Goal: Task Accomplishment & Management: Manage account settings

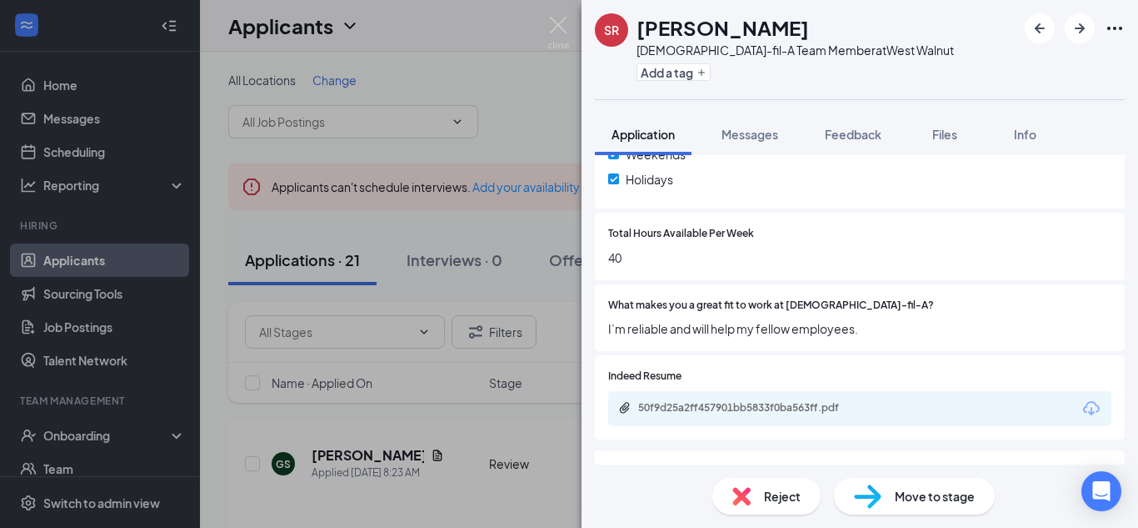
scroll to position [500, 0]
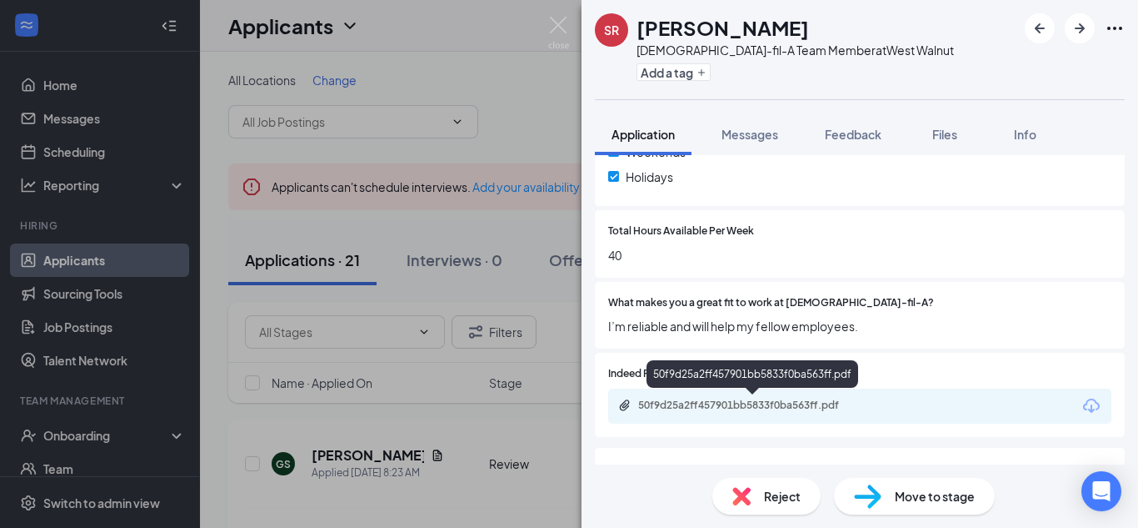
click at [696, 407] on div "50f9d25a2ff457901bb5833f0ba563ff.pdf" at bounding box center [754, 404] width 233 height 13
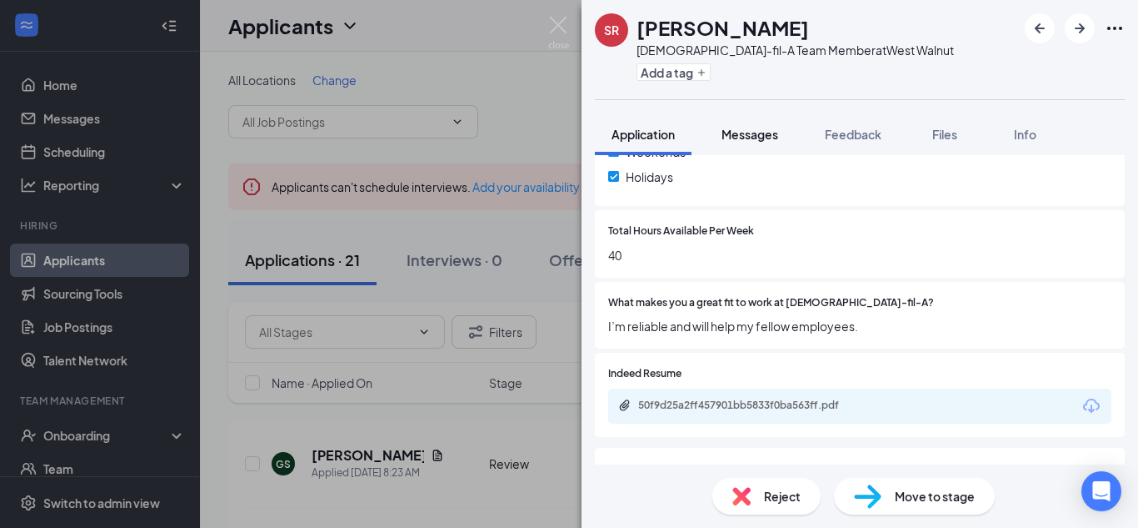
click at [753, 137] on span "Messages" at bounding box center [750, 134] width 57 height 15
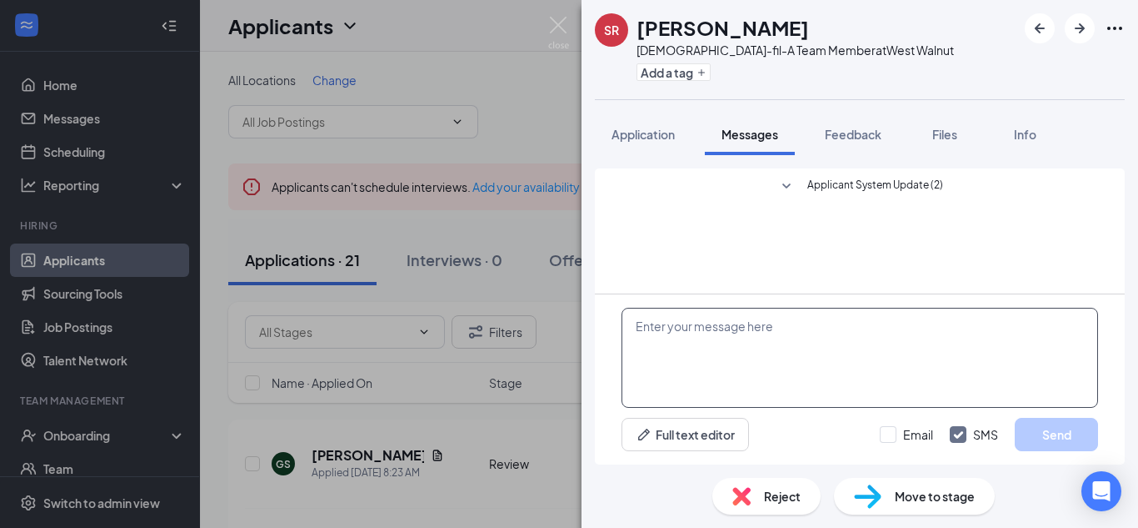
click at [632, 326] on textarea at bounding box center [860, 358] width 477 height 100
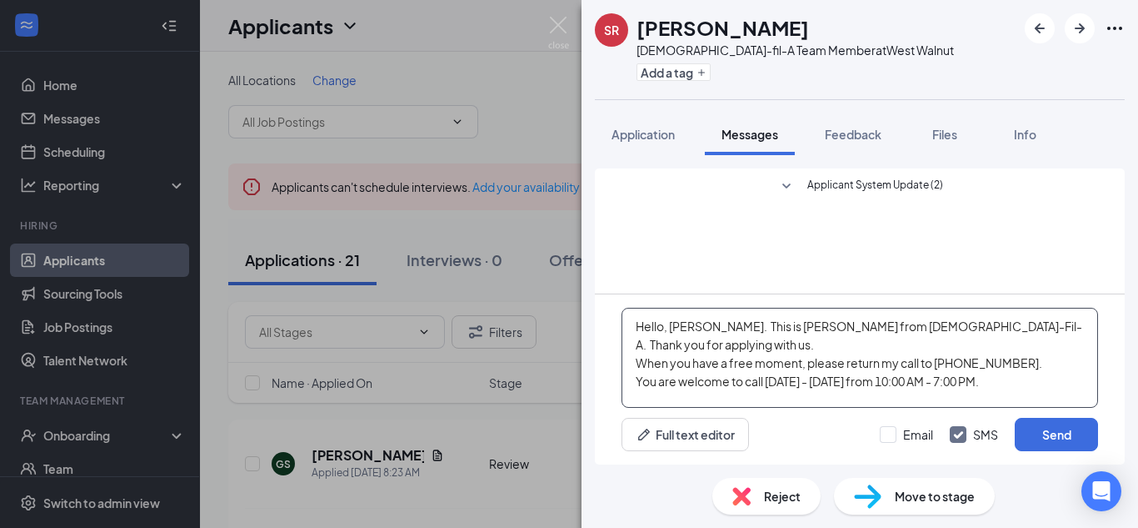
click at [871, 363] on textarea "Hello, [PERSON_NAME]. This is [PERSON_NAME] from [DEMOGRAPHIC_DATA]-Fil-A. Than…" at bounding box center [860, 358] width 477 height 100
click at [639, 388] on textarea "Hello, [PERSON_NAME]. This is [PERSON_NAME] from [DEMOGRAPHIC_DATA]-Fil-A. Than…" at bounding box center [860, 358] width 477 height 100
type textarea "Hello, [PERSON_NAME]. This is [PERSON_NAME] from [DEMOGRAPHIC_DATA]-Fil-A. Than…"
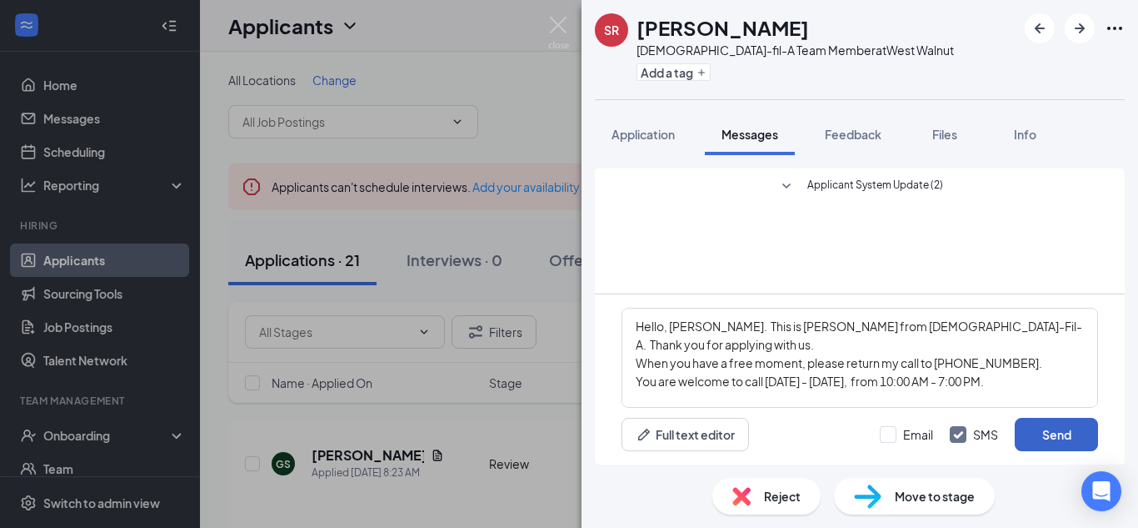
click at [1052, 434] on button "Send" at bounding box center [1056, 434] width 83 height 33
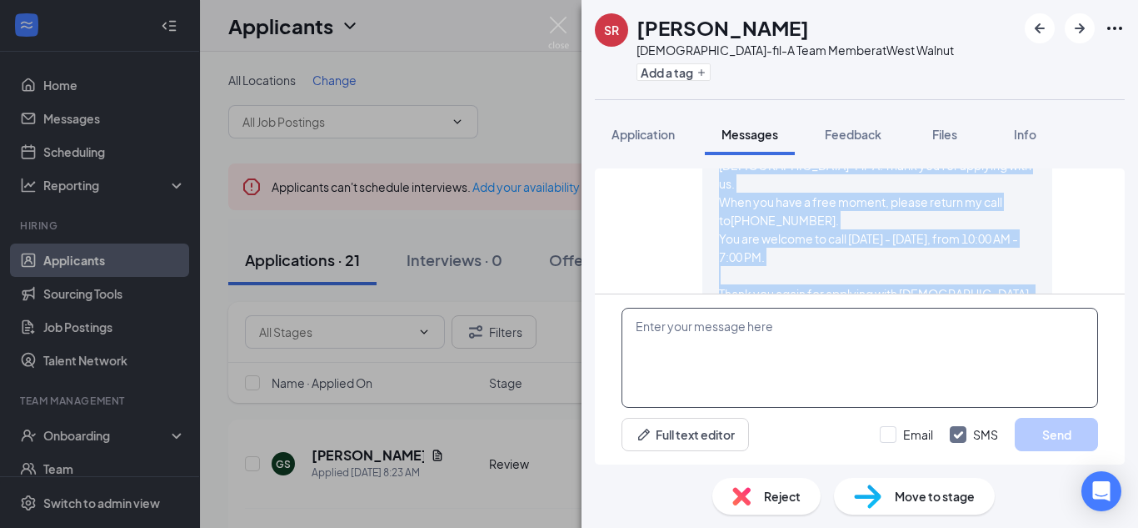
scroll to position [178, 0]
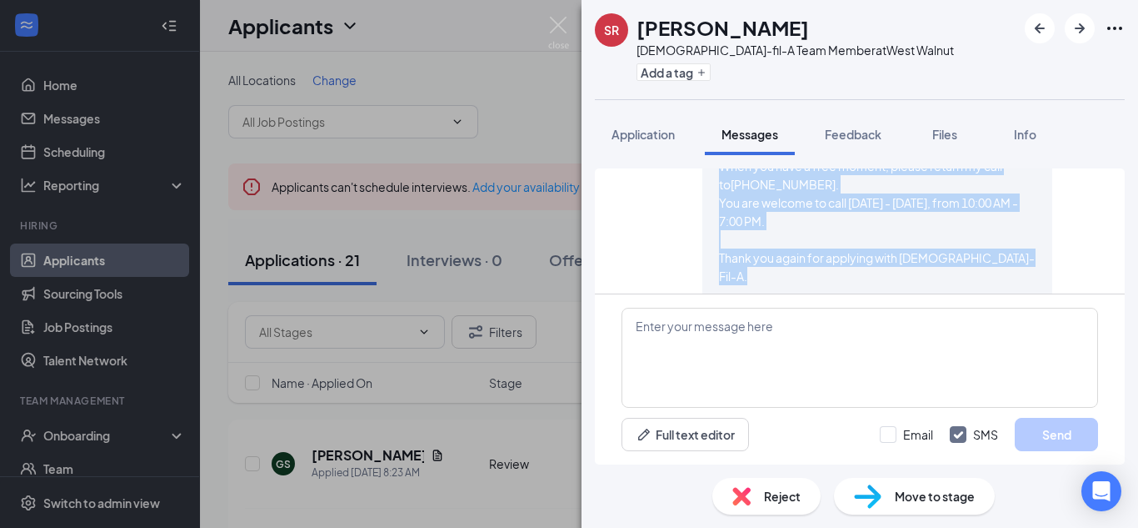
drag, startPoint x: 783, startPoint y: 229, endPoint x: 823, endPoint y: 256, distance: 47.4
click at [823, 256] on div "Hello, [PERSON_NAME]. This is [PERSON_NAME] from [DEMOGRAPHIC_DATA]-Fil-A. Than…" at bounding box center [877, 212] width 317 height 220
copy span "This is [PERSON_NAME] from [DEMOGRAPHIC_DATA]-Fil-A. Thank you for applying wit…"
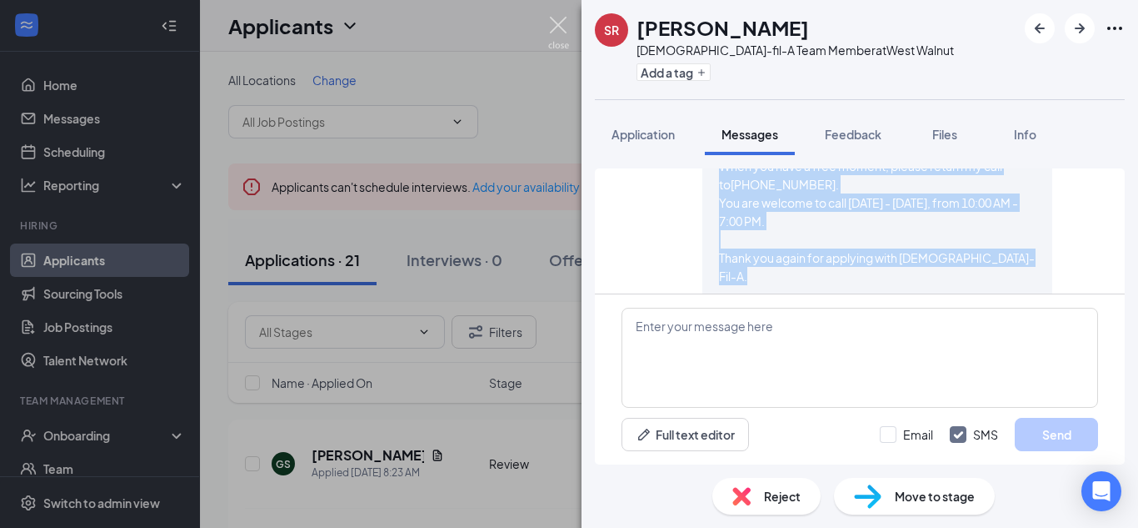
click at [559, 28] on img at bounding box center [558, 33] width 21 height 33
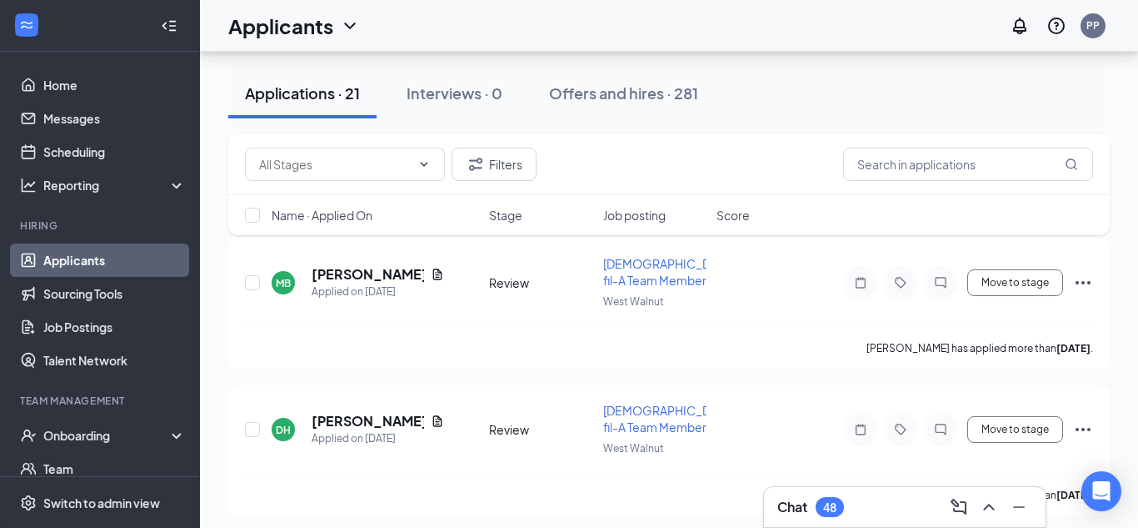
scroll to position [2180, 0]
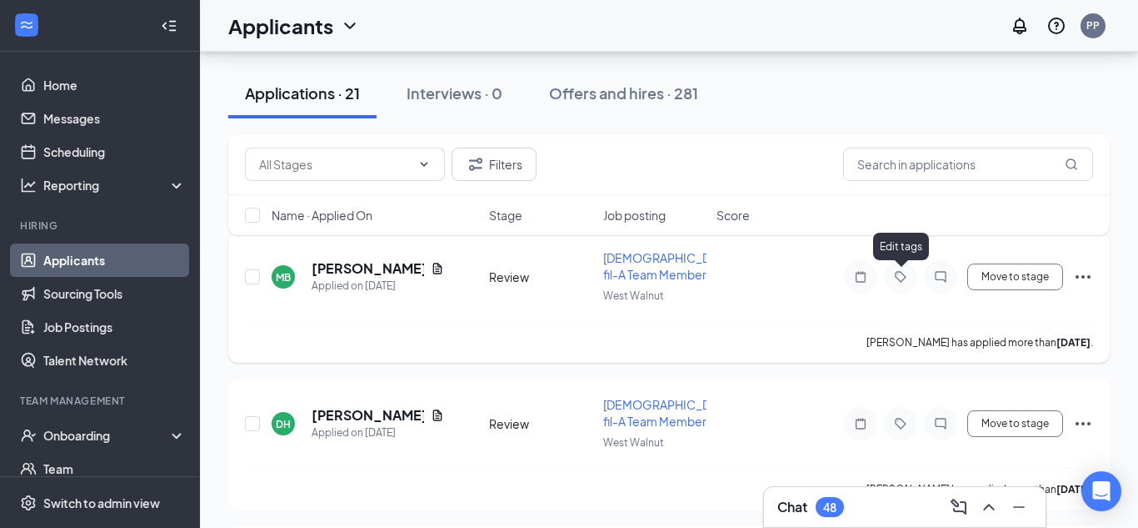
click at [901, 278] on icon "Tag" at bounding box center [901, 276] width 20 height 13
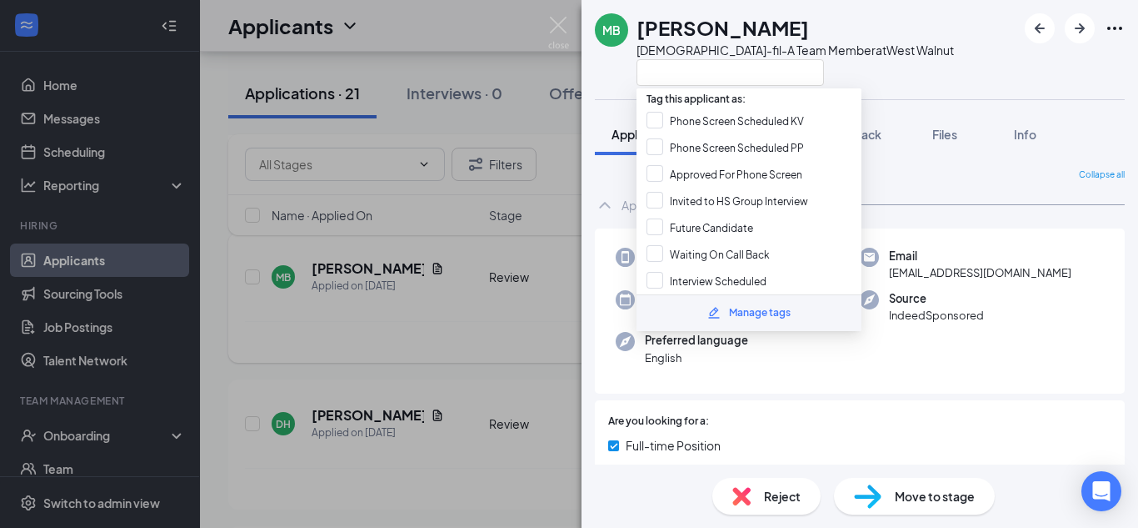
click at [901, 278] on span "[EMAIL_ADDRESS][DOMAIN_NAME]" at bounding box center [980, 272] width 183 height 17
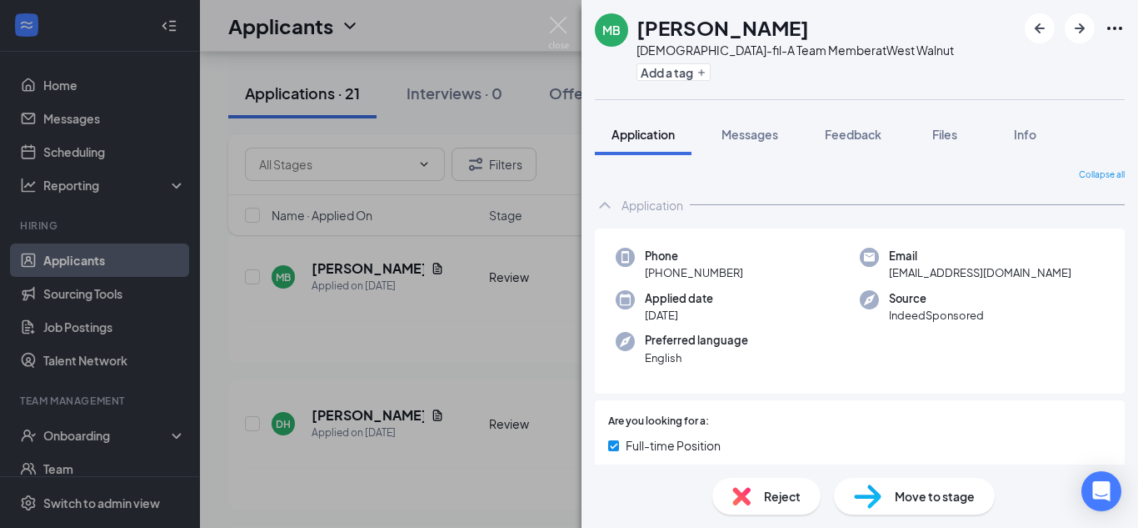
click at [829, 259] on div "Phone [PHONE_NUMBER]" at bounding box center [738, 265] width 244 height 34
click at [690, 75] on button "Add a tag" at bounding box center [674, 72] width 74 height 18
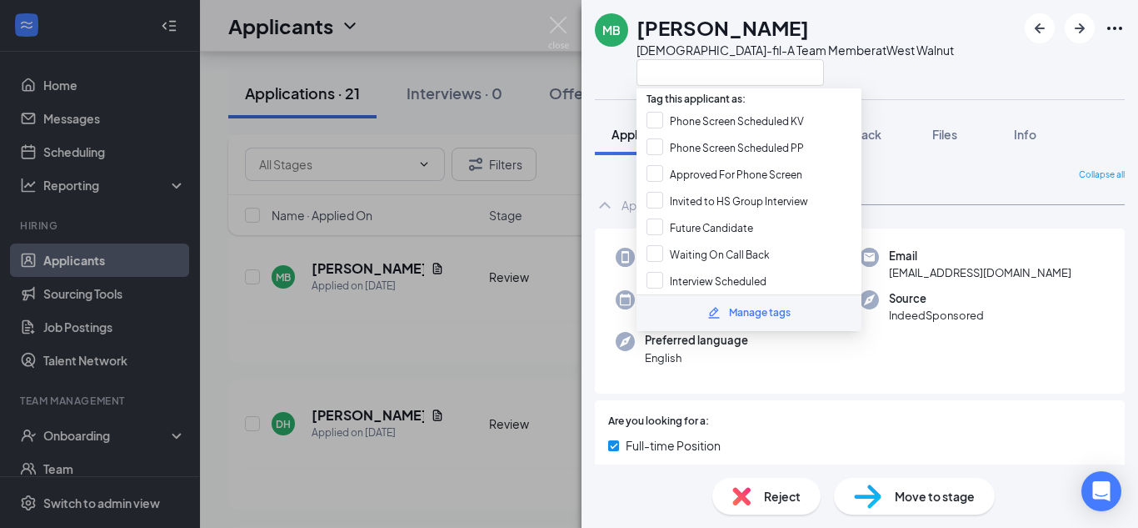
click at [794, 354] on div "Preferred language English" at bounding box center [738, 349] width 244 height 34
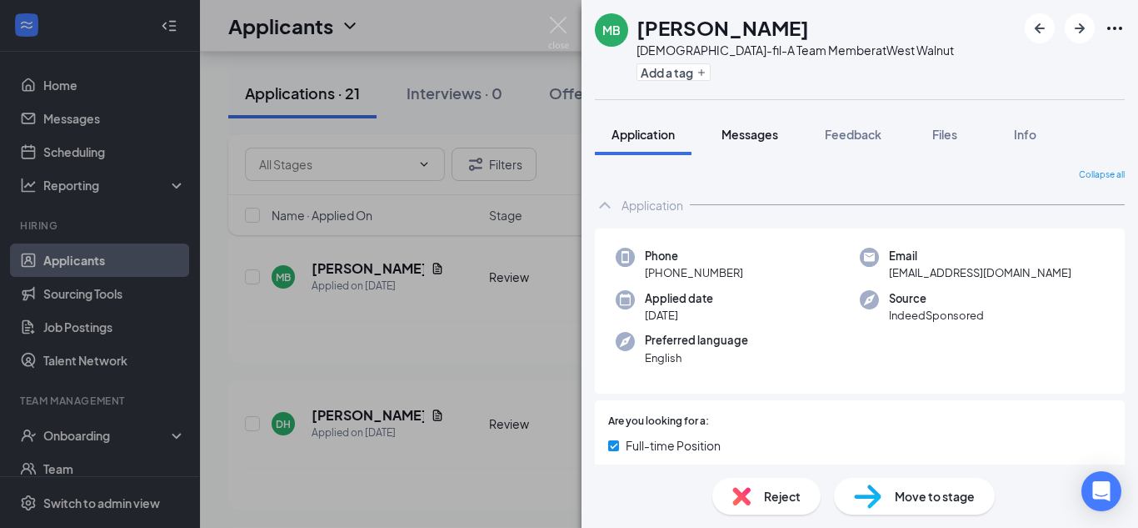
click at [761, 137] on span "Messages" at bounding box center [750, 134] width 57 height 15
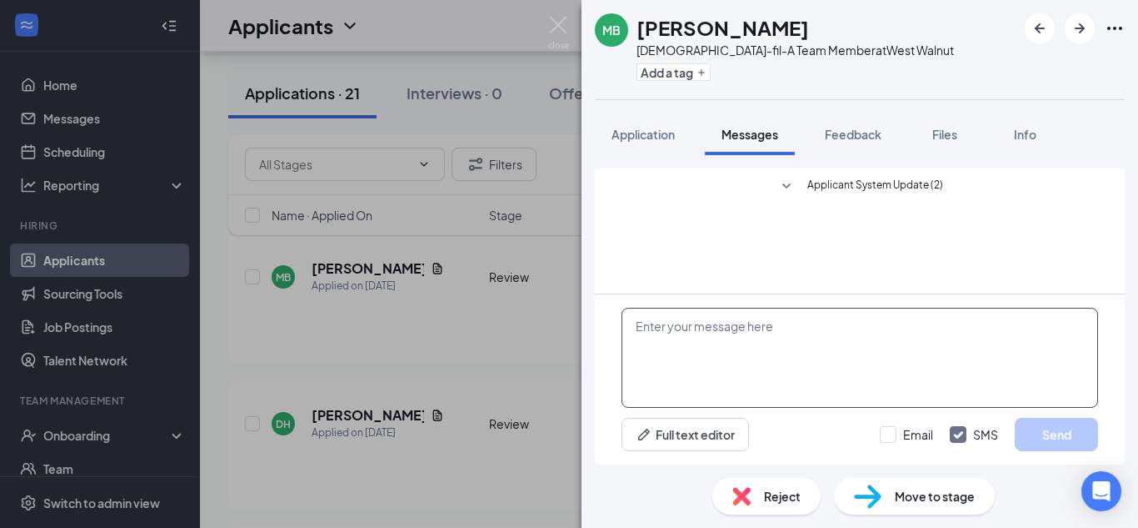
click at [640, 326] on textarea at bounding box center [860, 358] width 477 height 100
paste textarea "This is [PERSON_NAME] from [DEMOGRAPHIC_DATA]-Fil-A. Thank you for applying wit…"
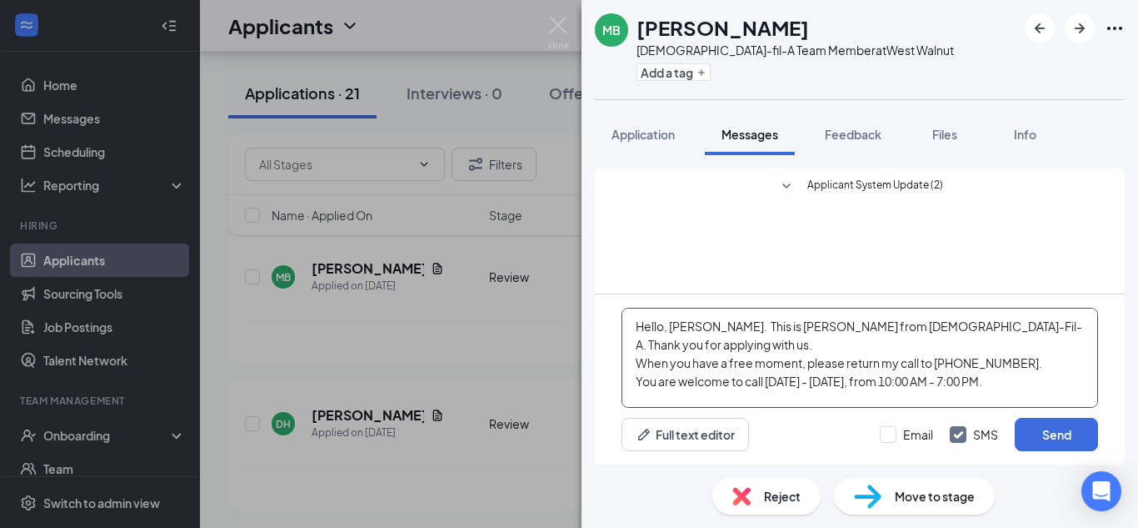
scroll to position [37, 0]
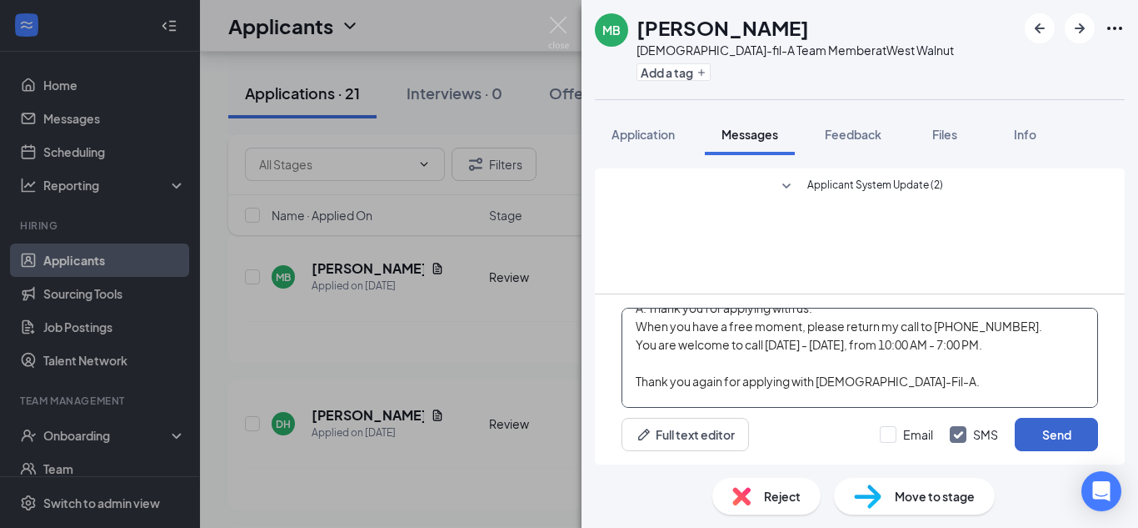
type textarea "Hello, [PERSON_NAME]. This is [PERSON_NAME] from [DEMOGRAPHIC_DATA]-Fil-A. Than…"
click at [1044, 434] on button "Send" at bounding box center [1056, 434] width 83 height 33
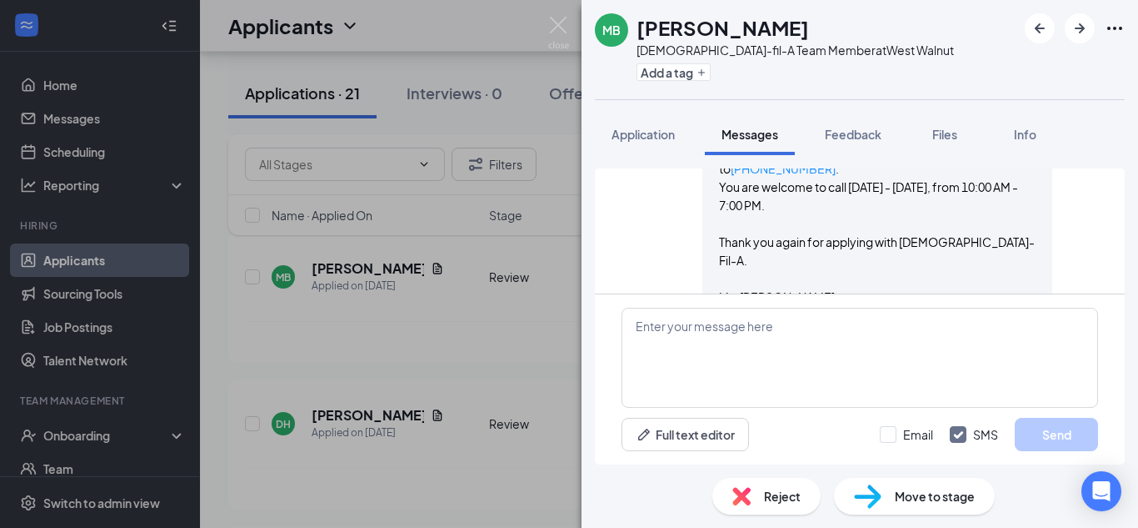
scroll to position [195, 0]
click at [658, 138] on span "Application" at bounding box center [643, 134] width 63 height 15
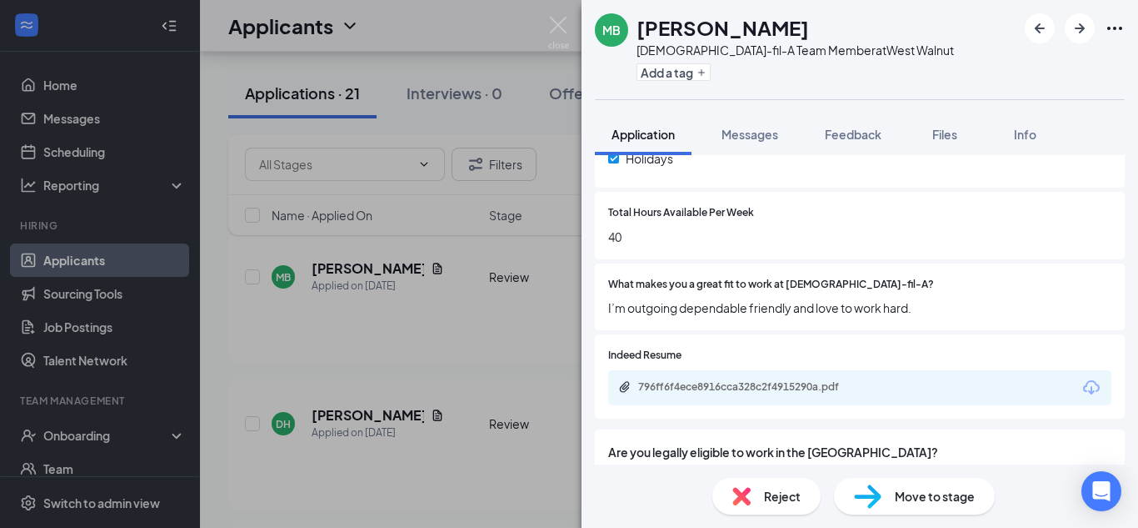
scroll to position [522, 0]
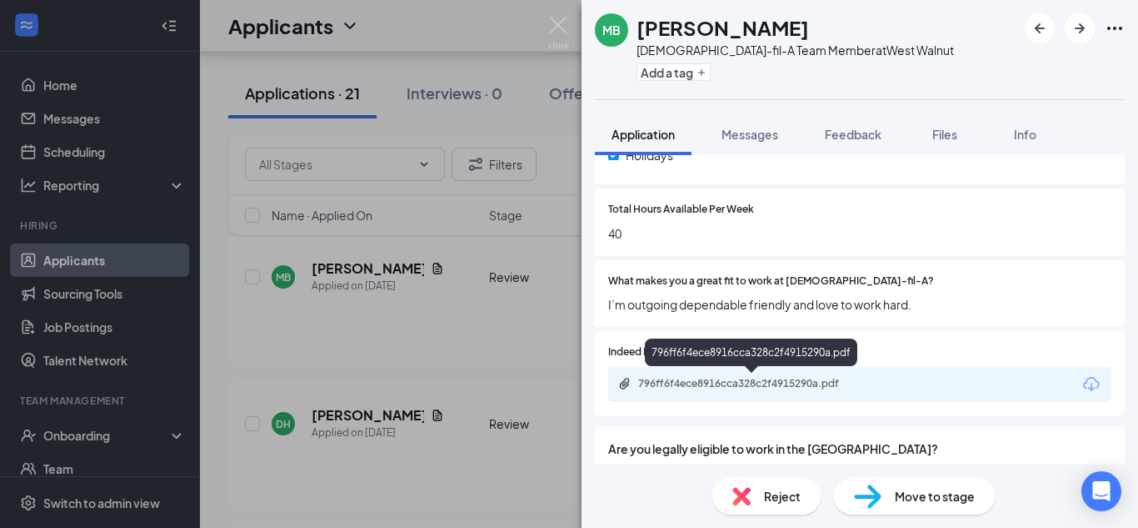
click at [833, 383] on div "796ff6f4ece8916cca328c2f4915290a.pdf" at bounding box center [754, 383] width 233 height 13
click at [563, 19] on img at bounding box center [558, 33] width 21 height 33
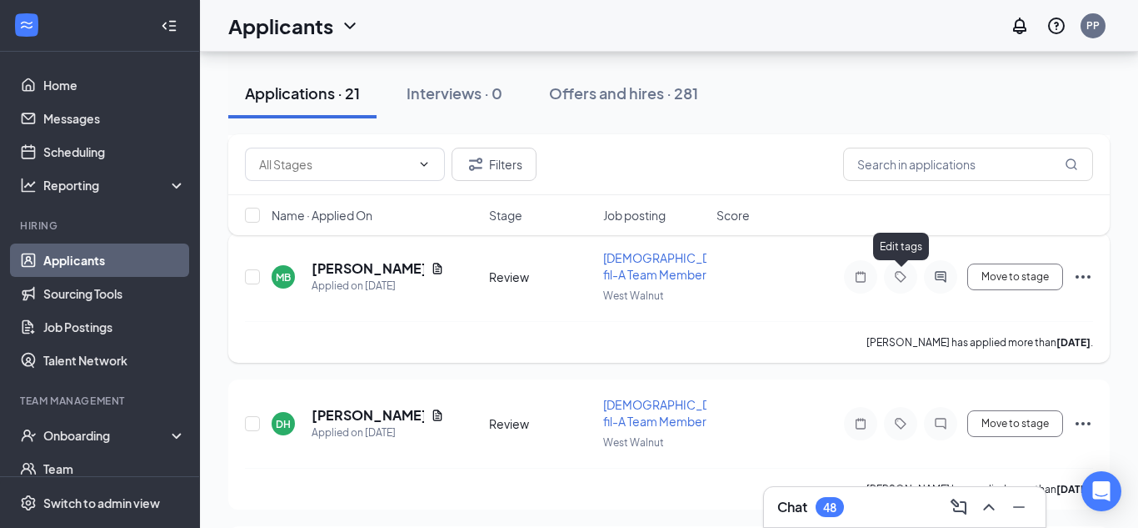
click at [899, 276] on icon "Tag" at bounding box center [901, 276] width 20 height 13
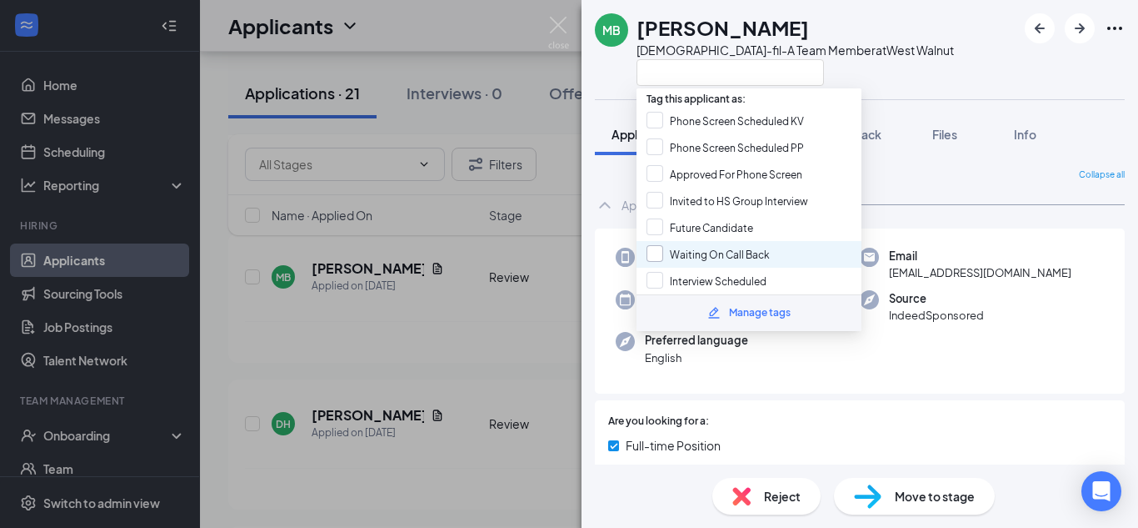
click at [653, 253] on input "Waiting On Call Back" at bounding box center [708, 254] width 123 height 18
checkbox input "true"
click at [606, 283] on div "Phone [PHONE_NUMBER] Email [EMAIL_ADDRESS][DOMAIN_NAME] Applied date [DATE] Sou…" at bounding box center [860, 311] width 530 height 166
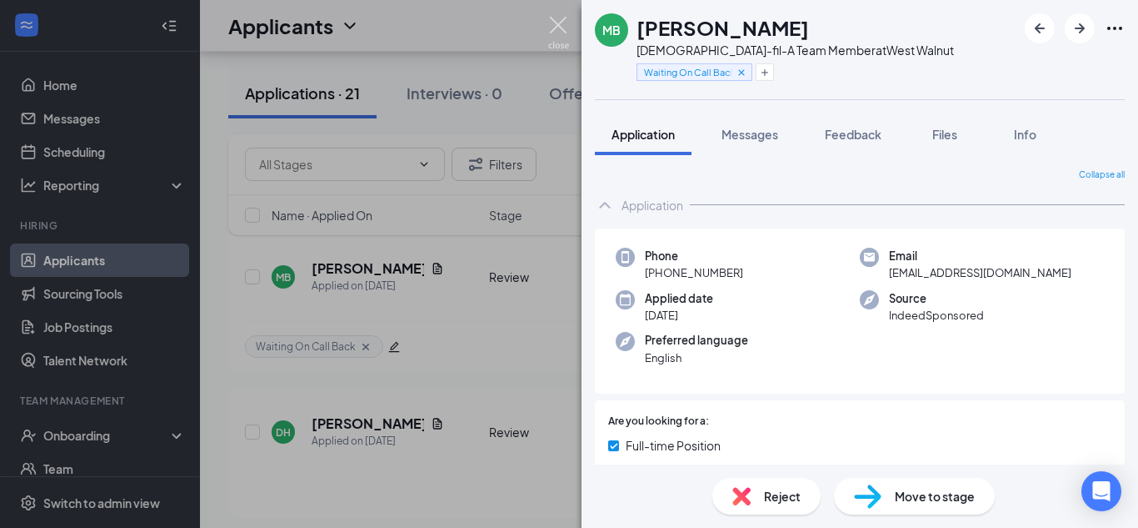
click at [560, 23] on img at bounding box center [558, 33] width 21 height 33
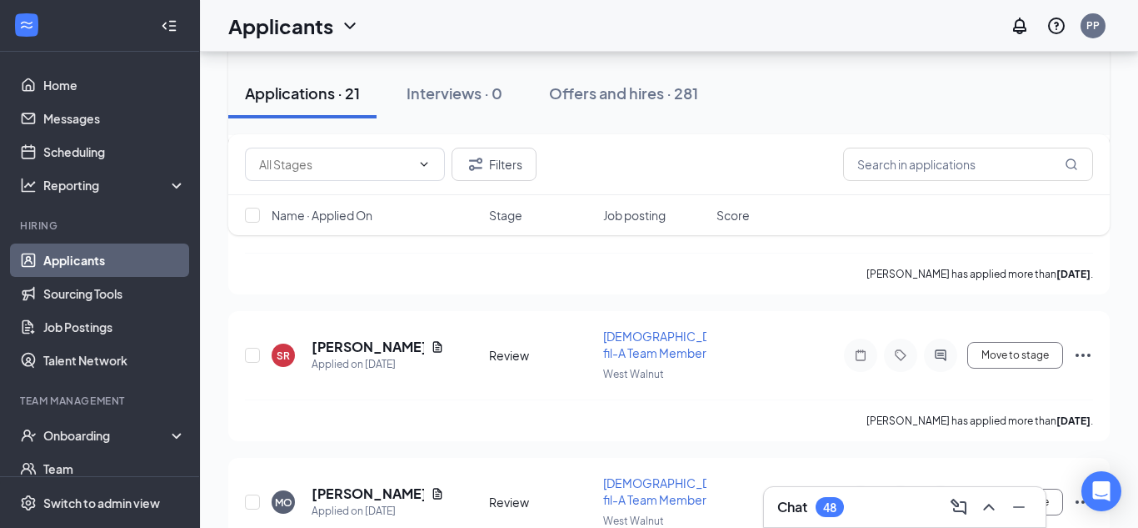
scroll to position [2407, 0]
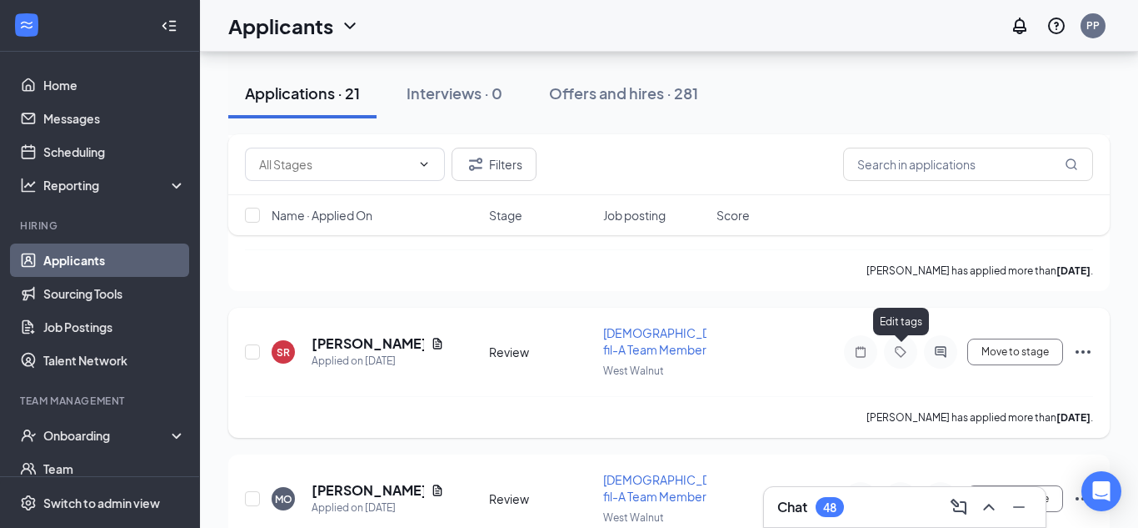
click at [902, 353] on icon "Tag" at bounding box center [901, 351] width 20 height 13
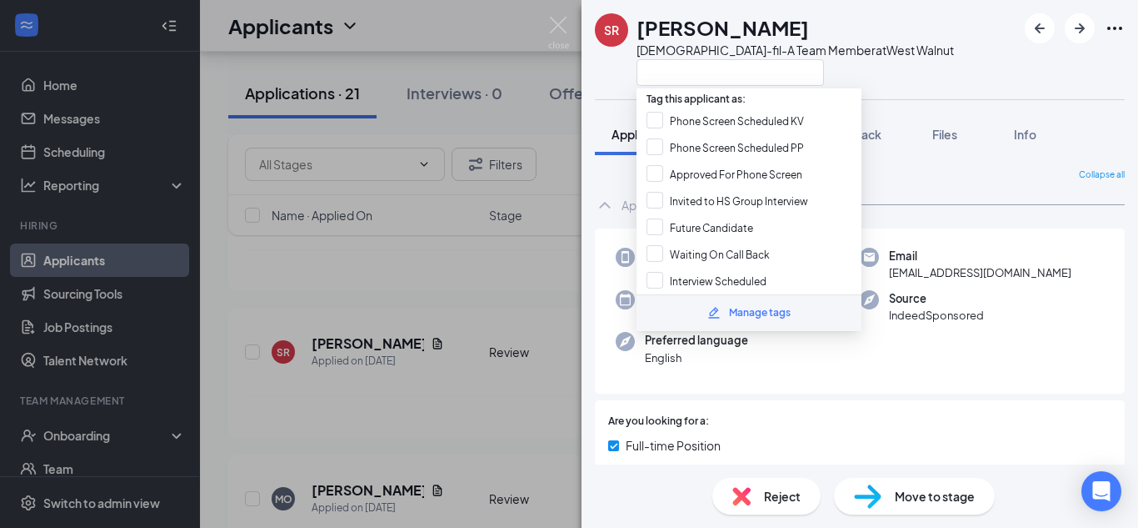
click at [1020, 388] on div "Phone [PHONE_NUMBER] Email [EMAIL_ADDRESS][DOMAIN_NAME] Applied date [DATE] Sou…" at bounding box center [860, 311] width 530 height 166
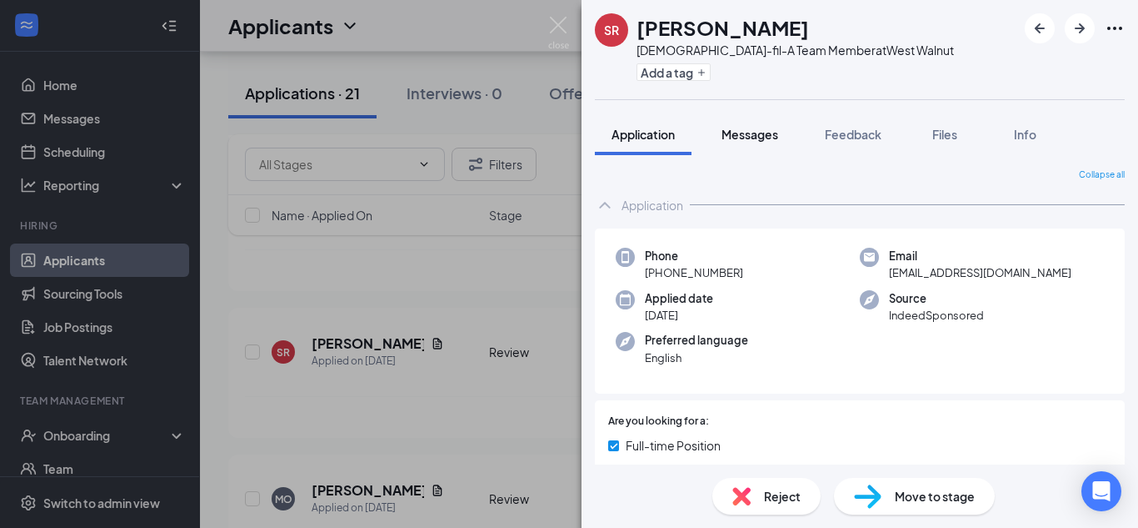
click at [755, 138] on span "Messages" at bounding box center [750, 134] width 57 height 15
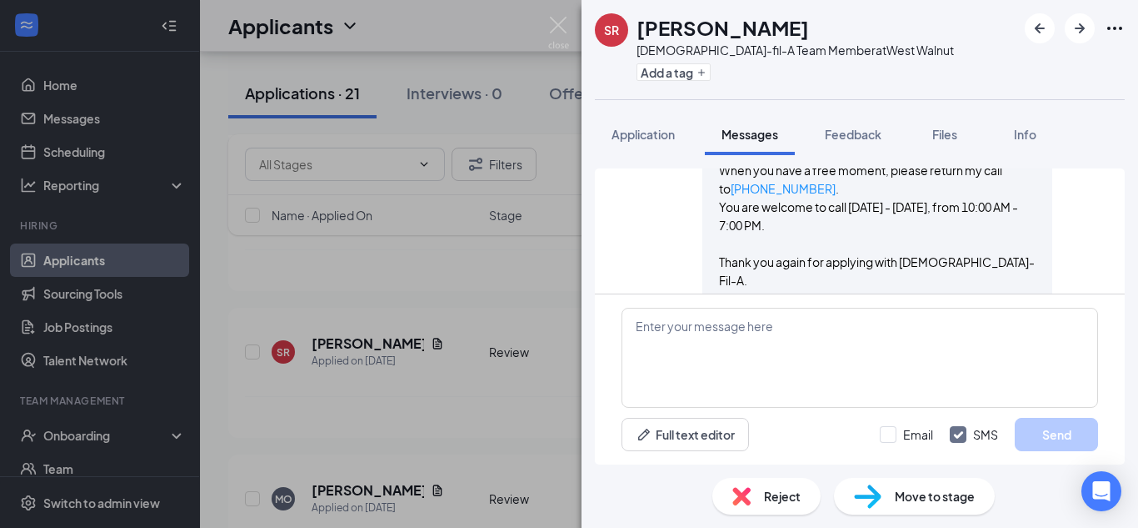
scroll to position [178, 0]
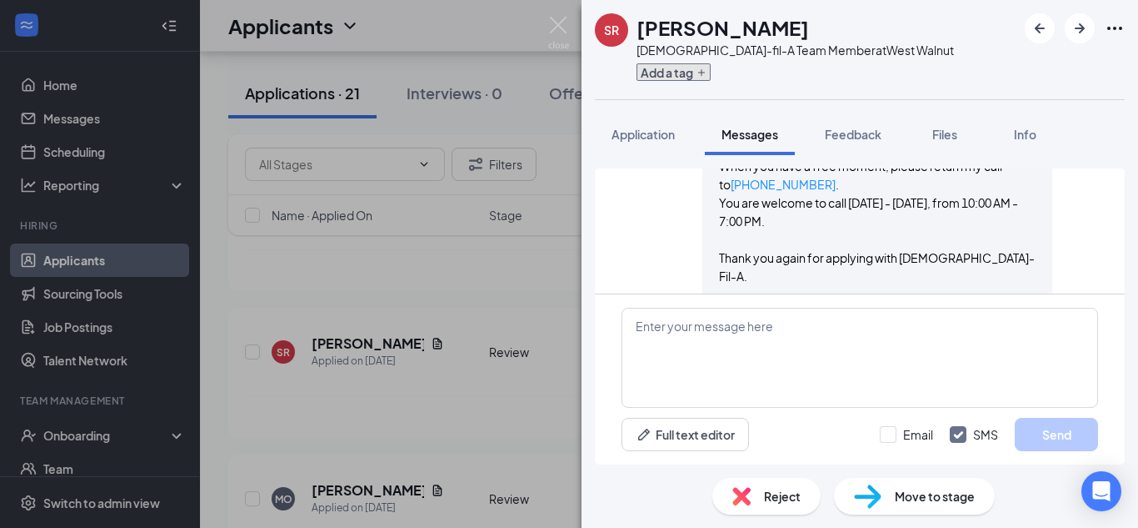
click at [683, 75] on button "Add a tag" at bounding box center [674, 72] width 74 height 18
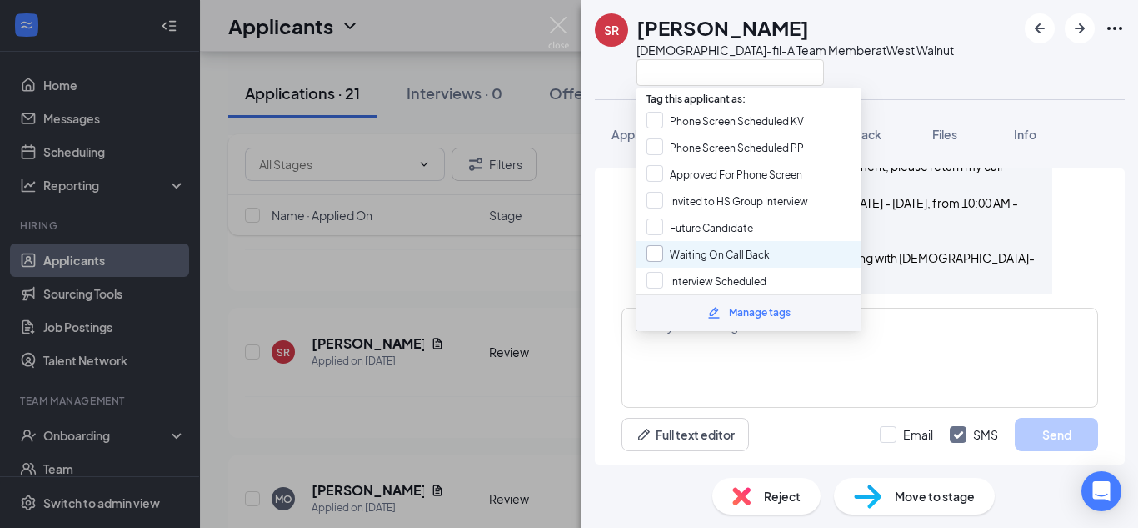
click at [653, 248] on input "Waiting On Call Back" at bounding box center [708, 254] width 123 height 18
checkbox input "true"
click at [593, 268] on div "Applicant System Update (2) [PERSON_NAME] sent SMS to [PERSON_NAME]. [DATE] 2:2…" at bounding box center [860, 309] width 557 height 309
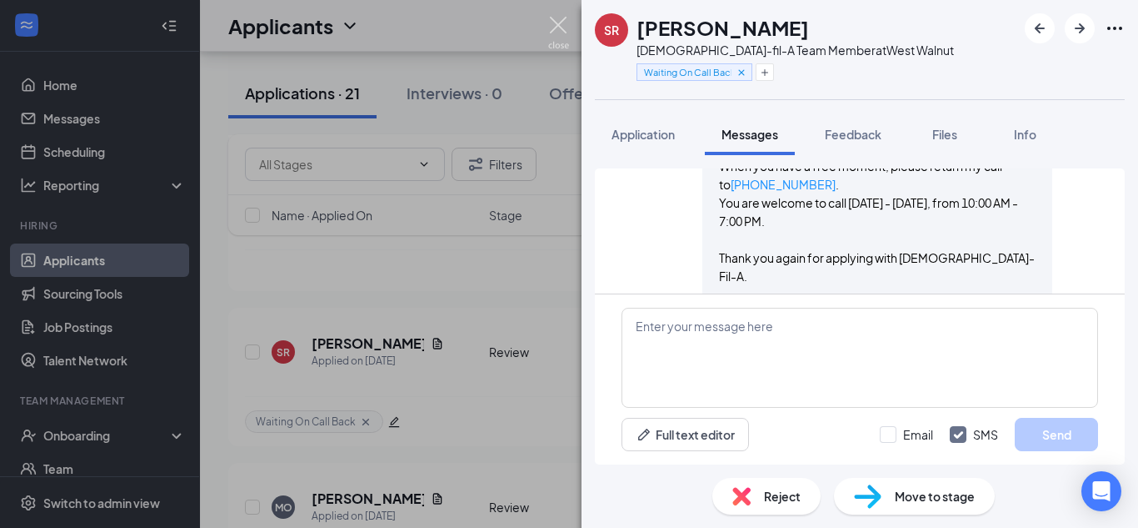
click at [554, 30] on img at bounding box center [558, 33] width 21 height 33
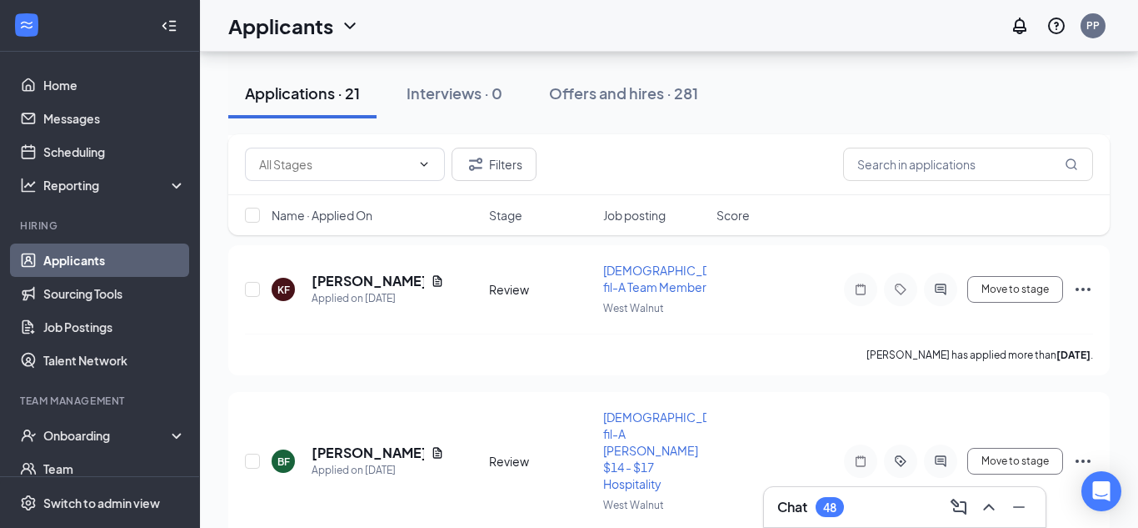
scroll to position [2774, 0]
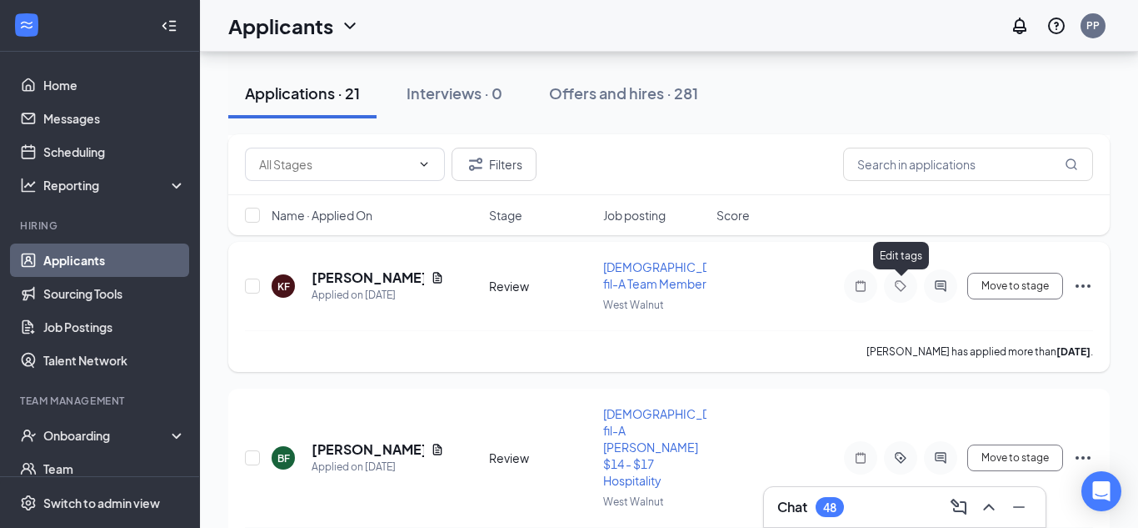
click at [902, 286] on icon "Tag" at bounding box center [901, 285] width 20 height 13
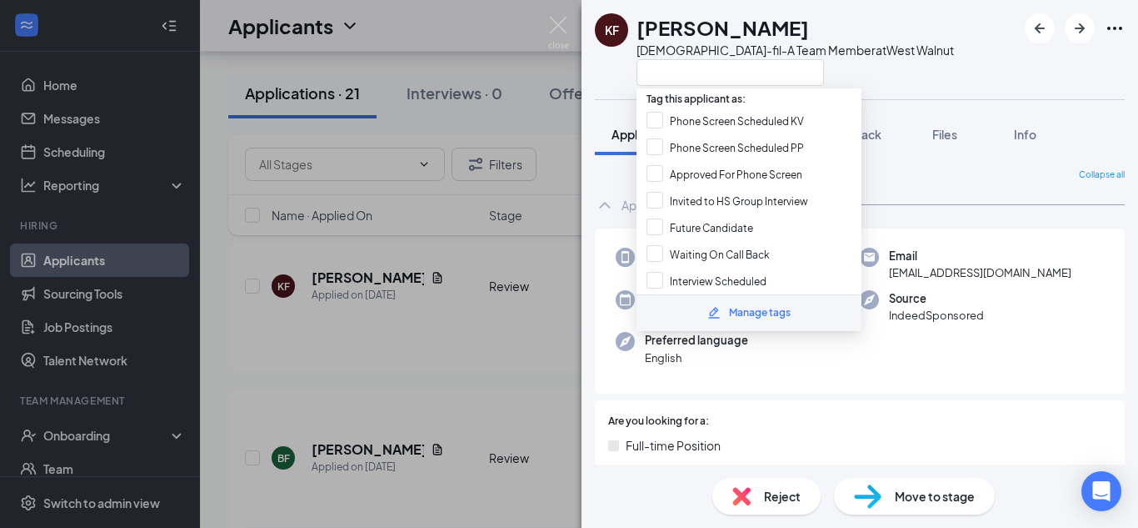
click at [833, 368] on div "Phone [PHONE_NUMBER] Email [EMAIL_ADDRESS][DOMAIN_NAME] Applied date [DATE] Sou…" at bounding box center [860, 311] width 530 height 166
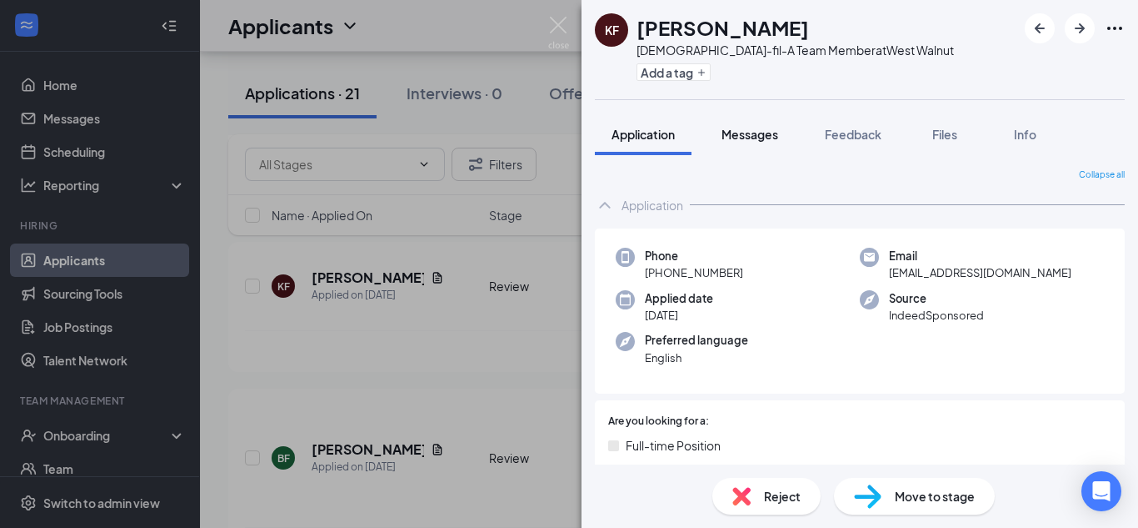
click at [767, 135] on span "Messages" at bounding box center [750, 134] width 57 height 15
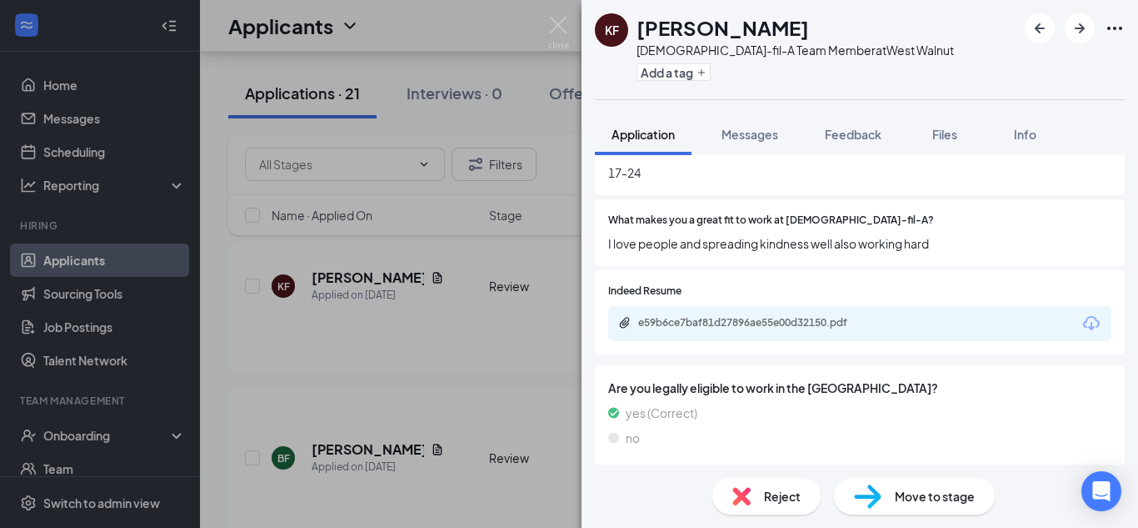
scroll to position [583, 0]
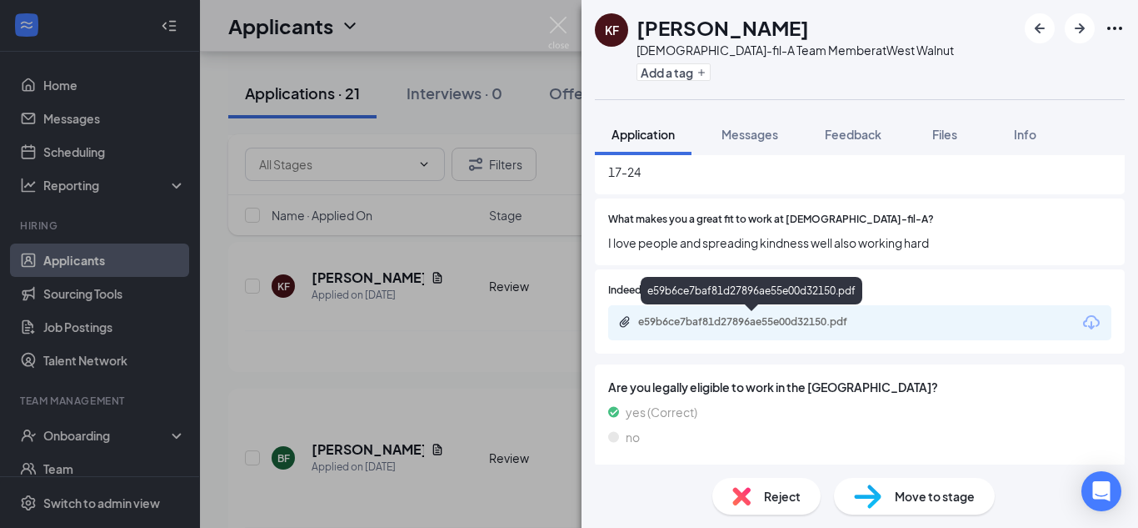
click at [742, 327] on div "e59b6ce7baf81d27896ae55e00d32150.pdf" at bounding box center [754, 321] width 233 height 13
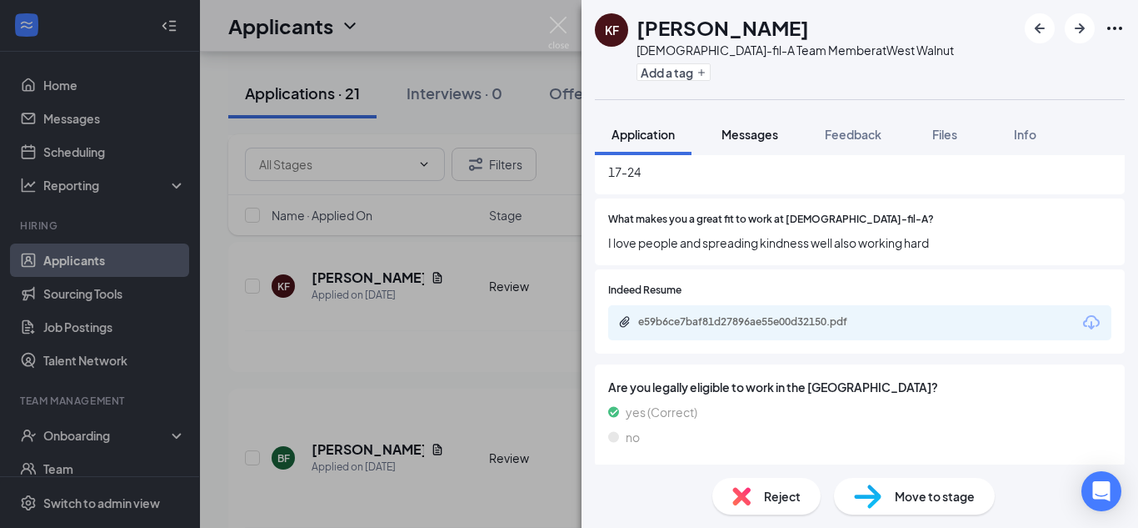
click at [752, 131] on span "Messages" at bounding box center [750, 134] width 57 height 15
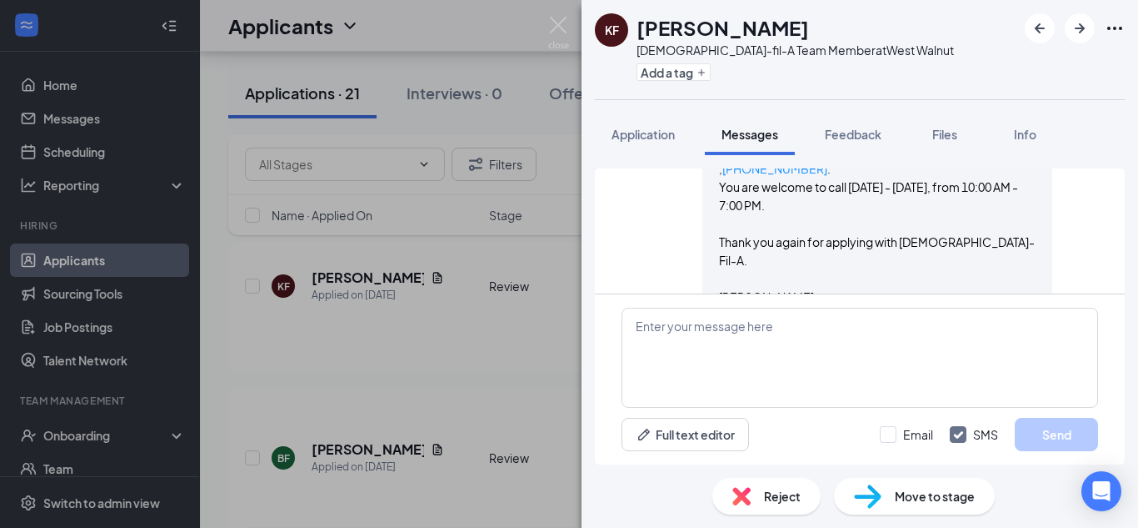
scroll to position [267, 0]
click at [556, 18] on img at bounding box center [558, 33] width 21 height 33
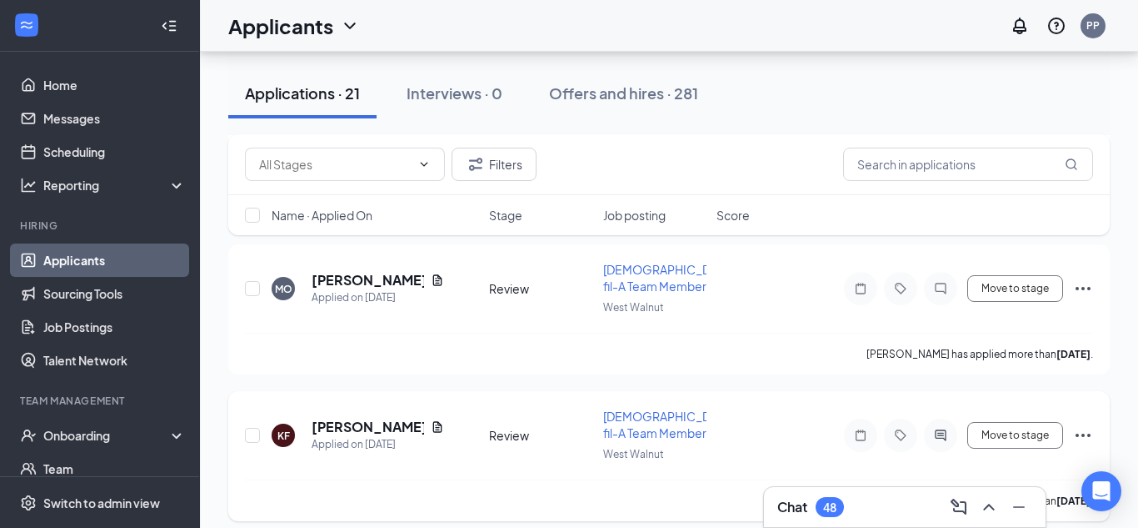
scroll to position [2624, 0]
